Goal: Task Accomplishment & Management: Complete application form

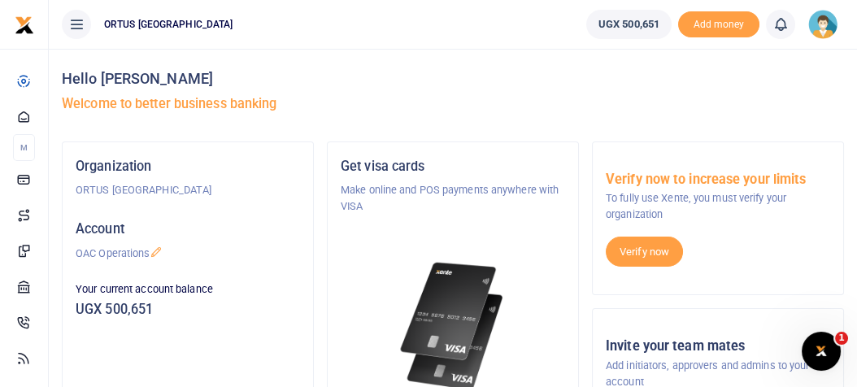
click at [825, 28] on img at bounding box center [822, 24] width 29 height 29
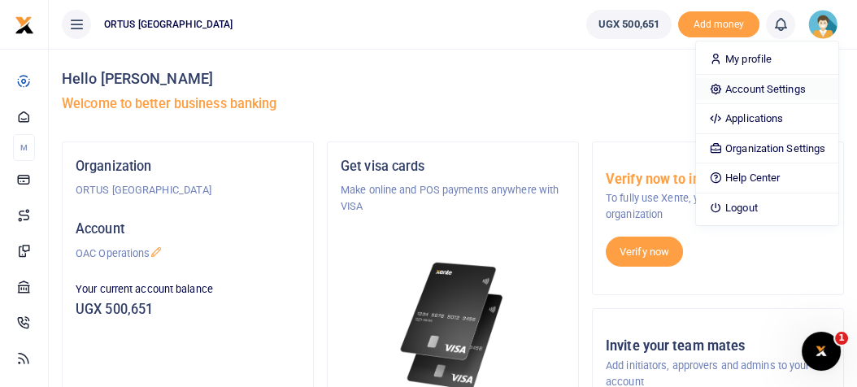
click at [765, 94] on link "Account Settings" at bounding box center [767, 89] width 142 height 23
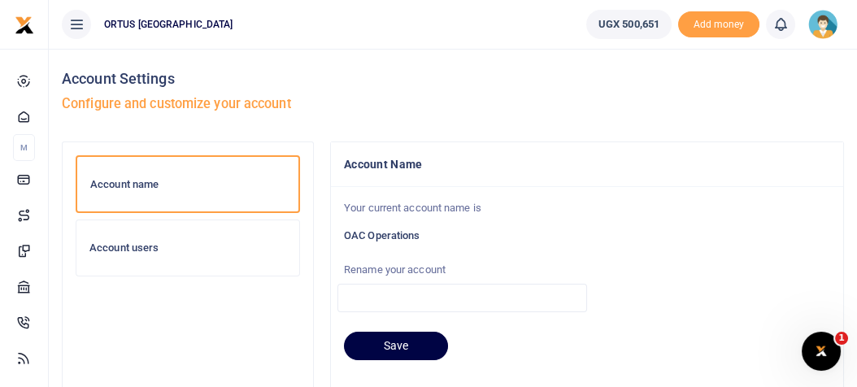
click at [176, 249] on h6 "Account users" at bounding box center [187, 248] width 197 height 13
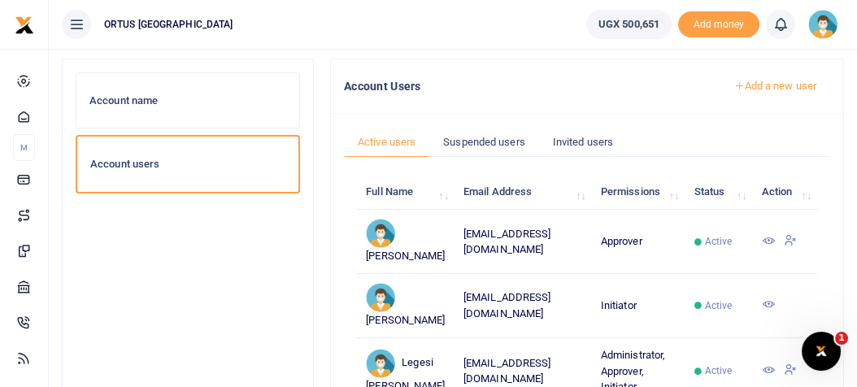
scroll to position [82, 0]
click at [785, 89] on link "Add a new user" at bounding box center [775, 87] width 111 height 28
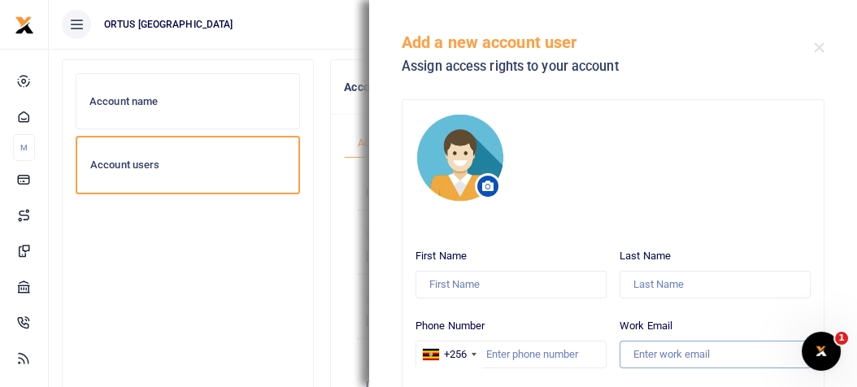
click at [674, 350] on input "Work Email" at bounding box center [715, 355] width 191 height 28
type input "c"
paste input "[EMAIL_ADDRESS][DOMAIN_NAME]"
type input "[EMAIL_ADDRESS][DOMAIN_NAME]"
click at [490, 282] on input "First Name" at bounding box center [511, 285] width 191 height 28
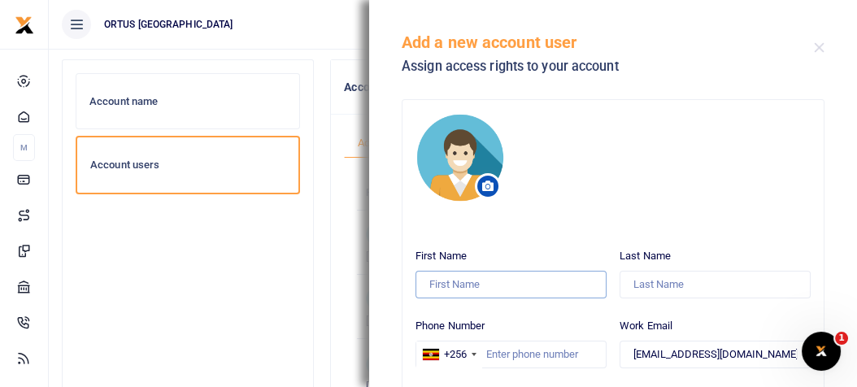
click at [485, 288] on input "First Name" at bounding box center [511, 285] width 191 height 28
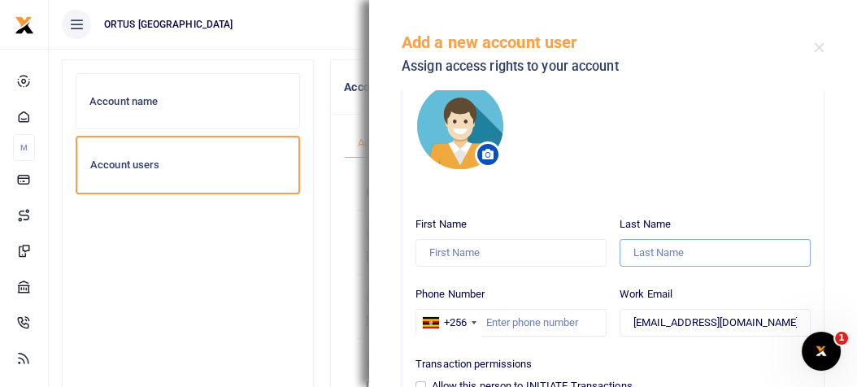
click at [630, 256] on input "Last Name" at bounding box center [715, 253] width 191 height 28
click at [529, 250] on input "First Name" at bounding box center [511, 253] width 191 height 28
click at [714, 253] on input "Last Name" at bounding box center [715, 253] width 191 height 28
click at [511, 259] on input "First Name" at bounding box center [511, 253] width 191 height 28
type input "b"
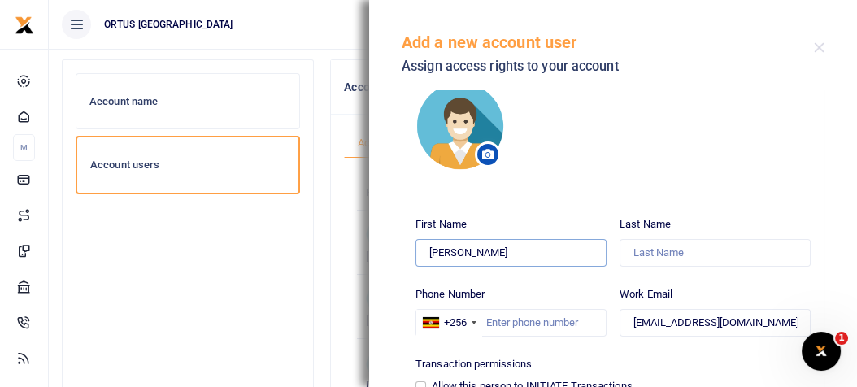
type input "[PERSON_NAME]"
click at [671, 263] on input "Last Name" at bounding box center [715, 253] width 191 height 28
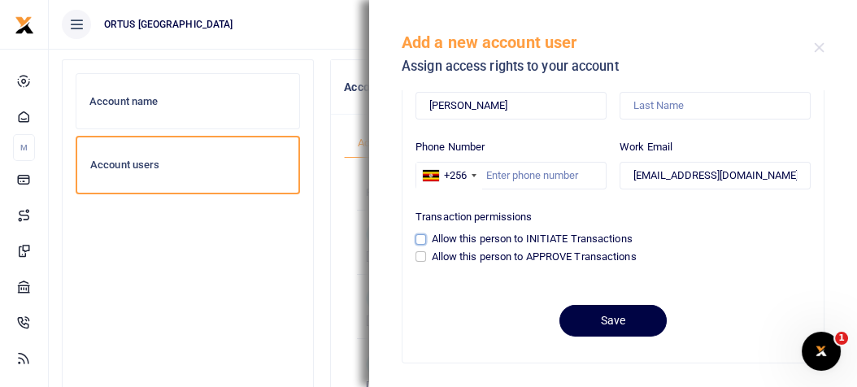
click at [423, 234] on input "Allow this person to INITIATE Transactions" at bounding box center [421, 239] width 11 height 11
checkbox input "true"
click at [525, 177] on input "Phone Number" at bounding box center [511, 176] width 191 height 28
click at [488, 178] on input "Phone Number" at bounding box center [511, 176] width 191 height 28
type input "7"
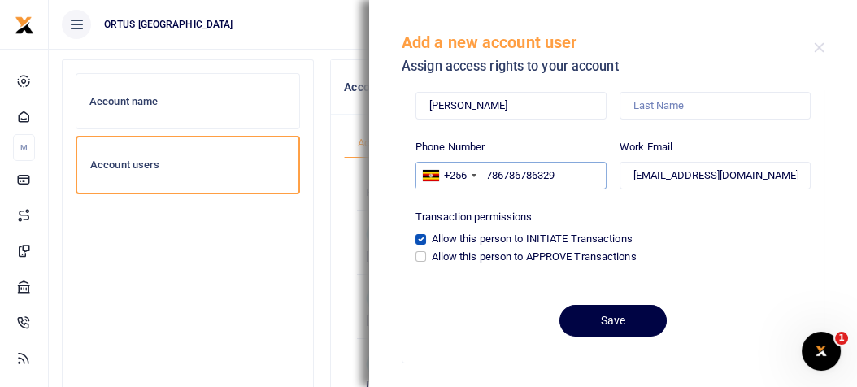
type input "786786786329"
click at [471, 112] on input "[PERSON_NAME]" at bounding box center [511, 106] width 191 height 28
type input "B"
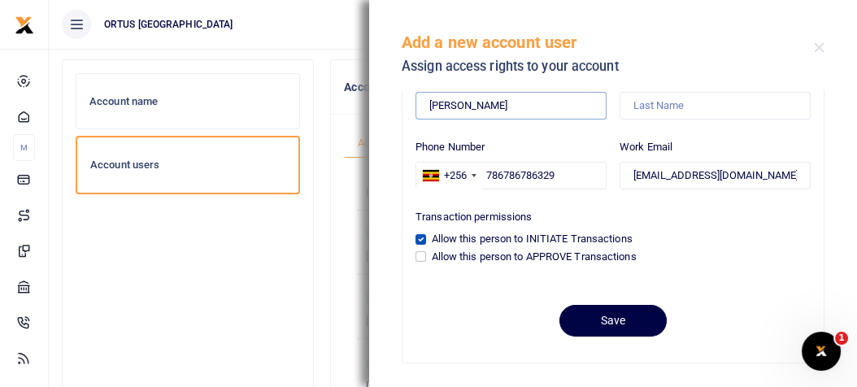
type input "[PERSON_NAME]"
click at [632, 111] on input "Last Name" at bounding box center [715, 106] width 191 height 28
type input "[PERSON_NAME]"
click at [712, 279] on form "First Name [PERSON_NAME] Name [PERSON_NAME] Phone Number +256 [GEOGRAPHIC_DATA]…" at bounding box center [613, 200] width 395 height 274
click at [612, 324] on button "Save" at bounding box center [612, 321] width 107 height 32
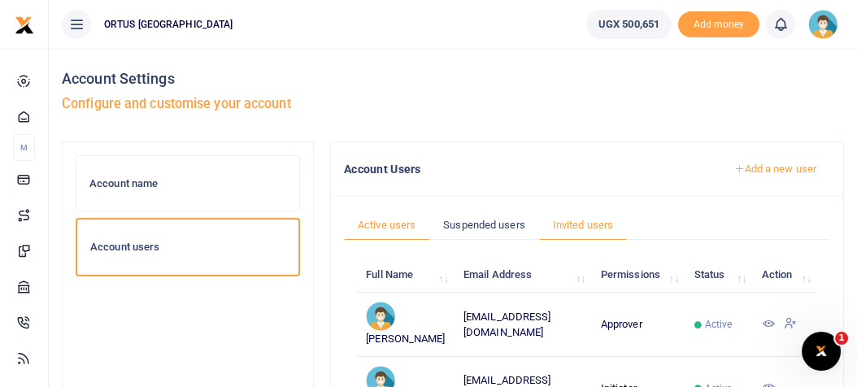
click at [590, 225] on link "Invited users" at bounding box center [583, 225] width 88 height 31
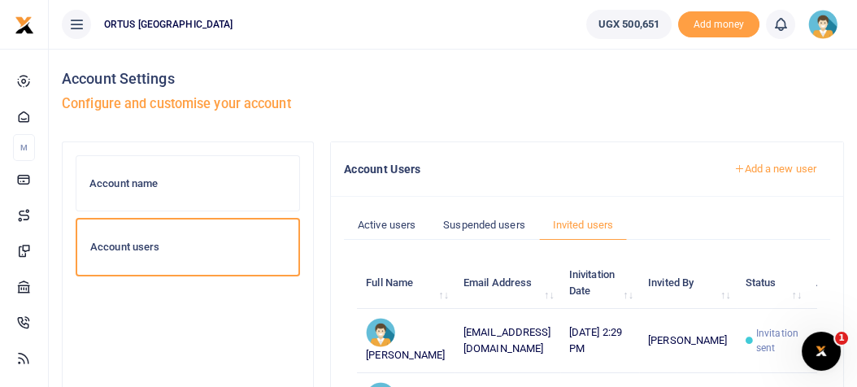
scroll to position [32, 0]
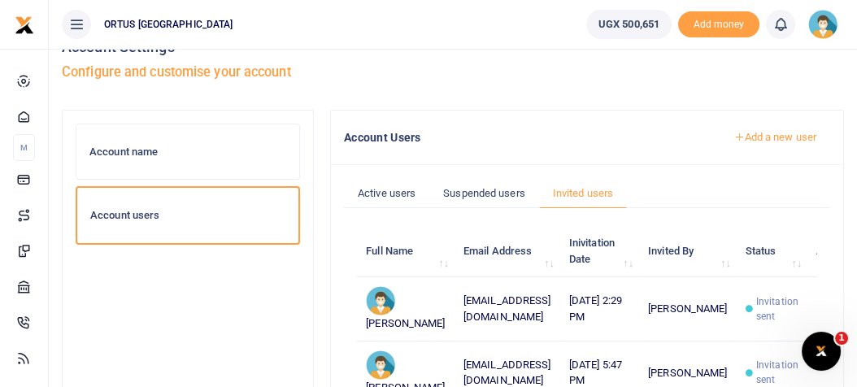
click at [773, 316] on span "Invitation sent" at bounding box center [777, 308] width 42 height 29
